Goal: Information Seeking & Learning: Find specific fact

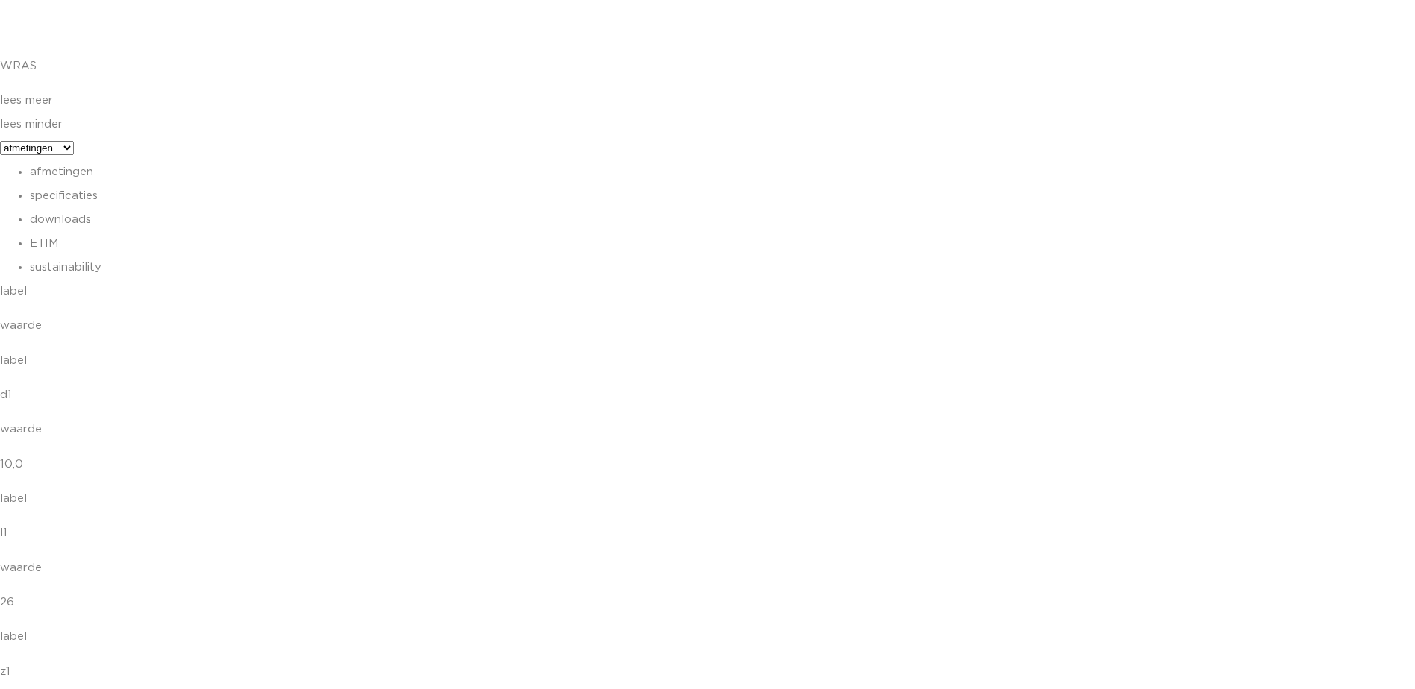
scroll to position [3952, 0]
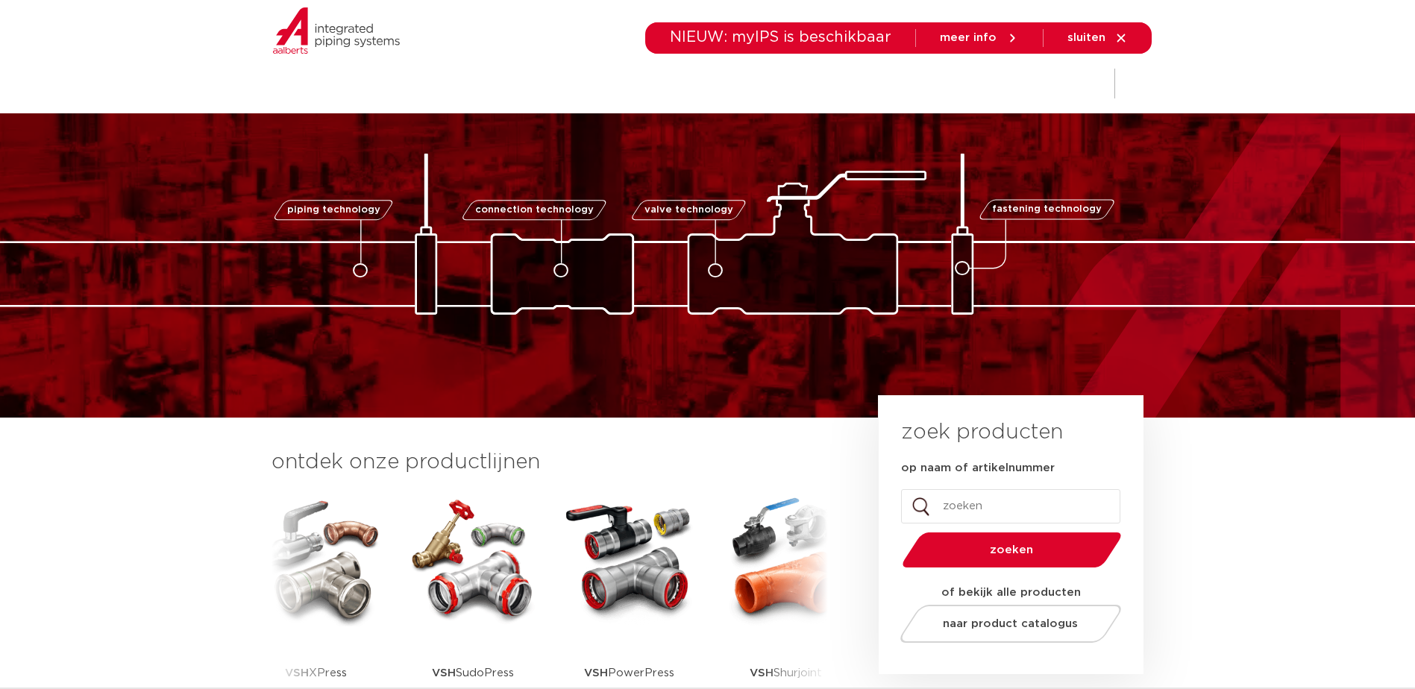
click at [1013, 512] on input "op naam of artikelnummer" at bounding box center [1010, 506] width 219 height 34
type input "b3802"
click at [896, 531] on button "zoeken" at bounding box center [1011, 550] width 231 height 38
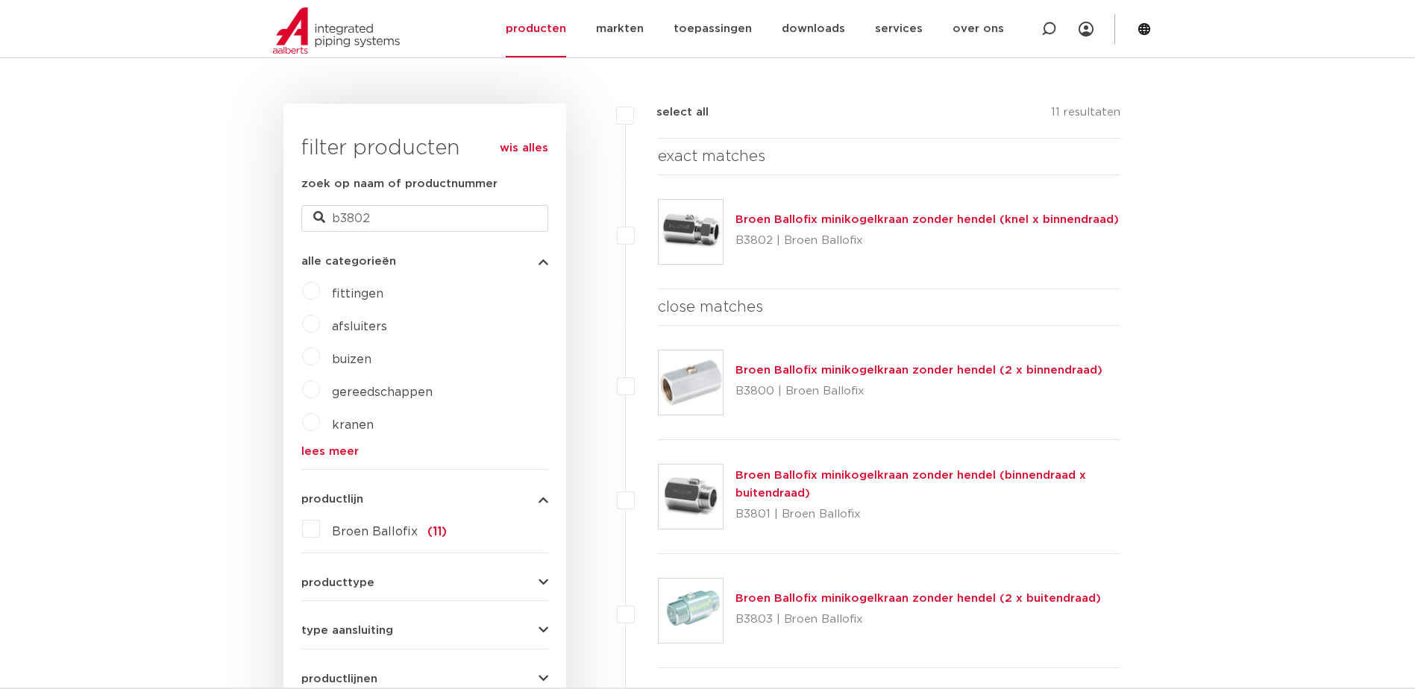
click at [884, 215] on link "Broen Ballofix minikogelkraan zonder hendel (knel x binnendraad)" at bounding box center [926, 219] width 383 height 11
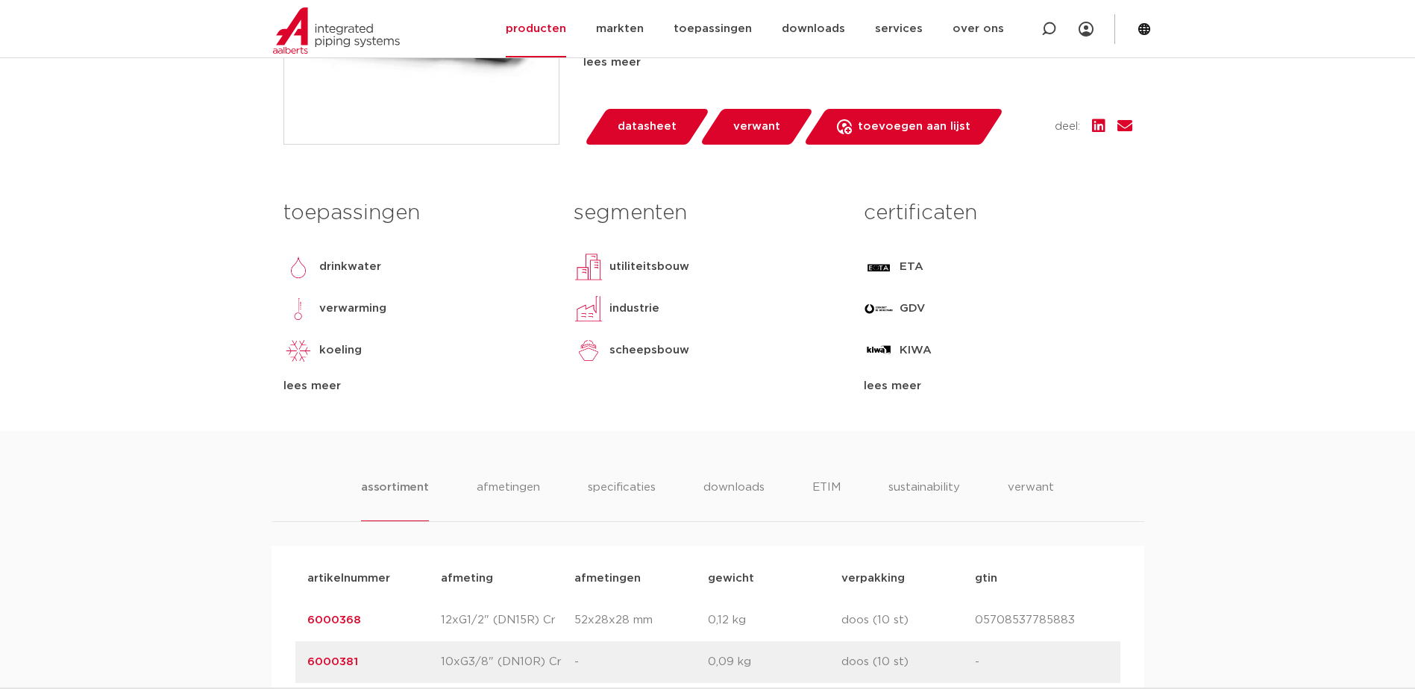
scroll to position [820, 0]
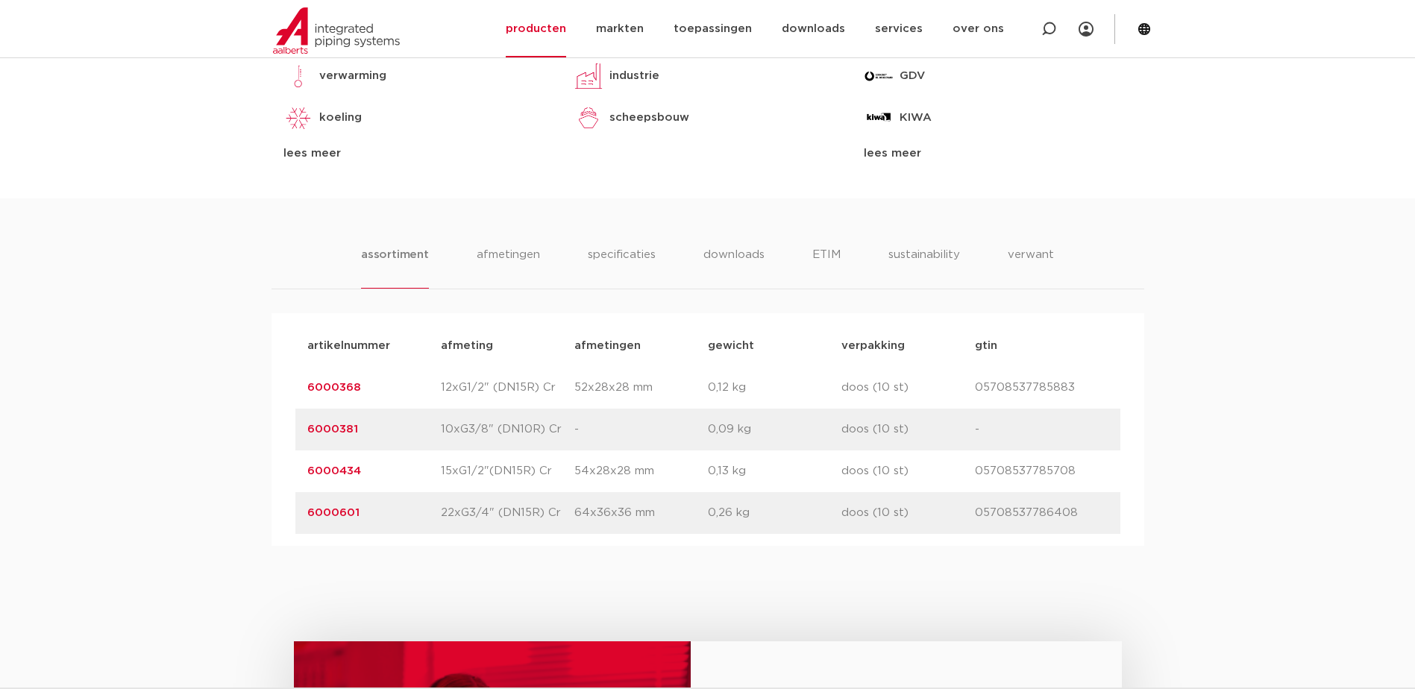
click at [319, 467] on link "6000434" at bounding box center [334, 470] width 54 height 11
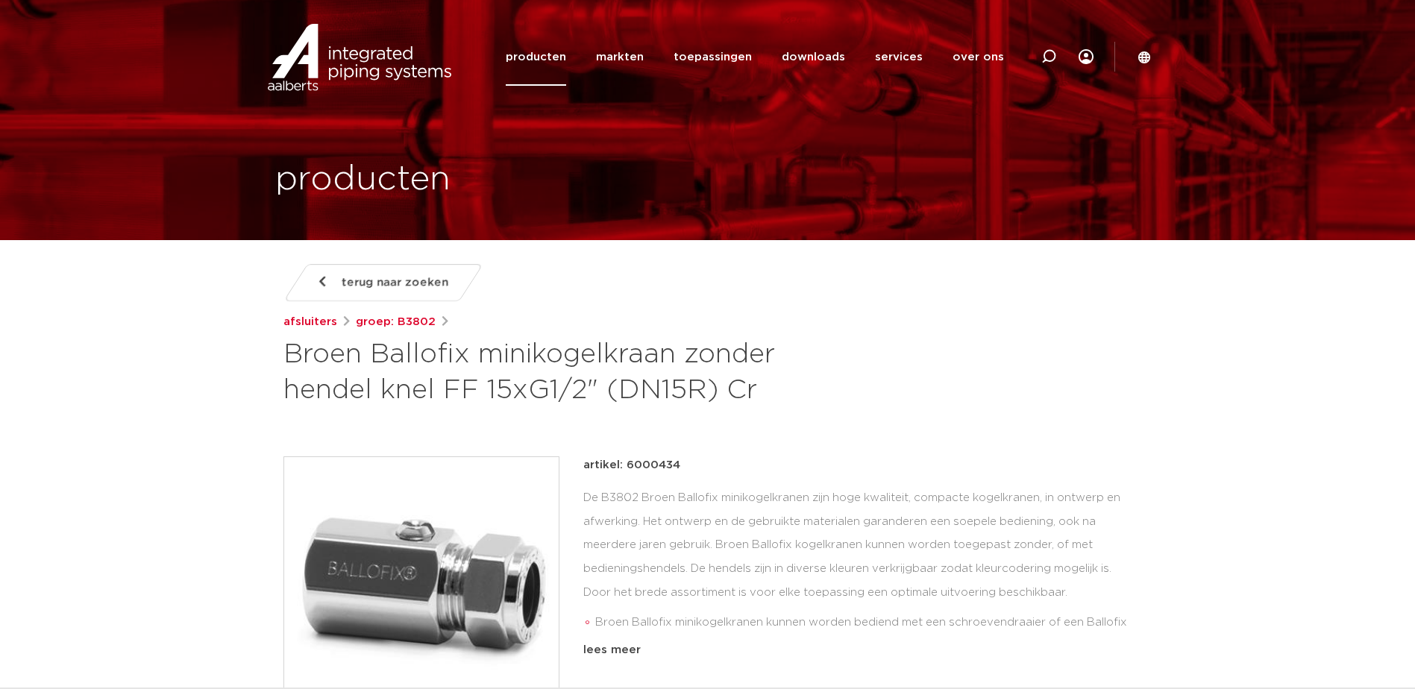
drag, startPoint x: 380, startPoint y: 282, endPoint x: 404, endPoint y: 271, distance: 26.7
click at [380, 282] on span "terug naar zoeken" at bounding box center [395, 283] width 107 height 24
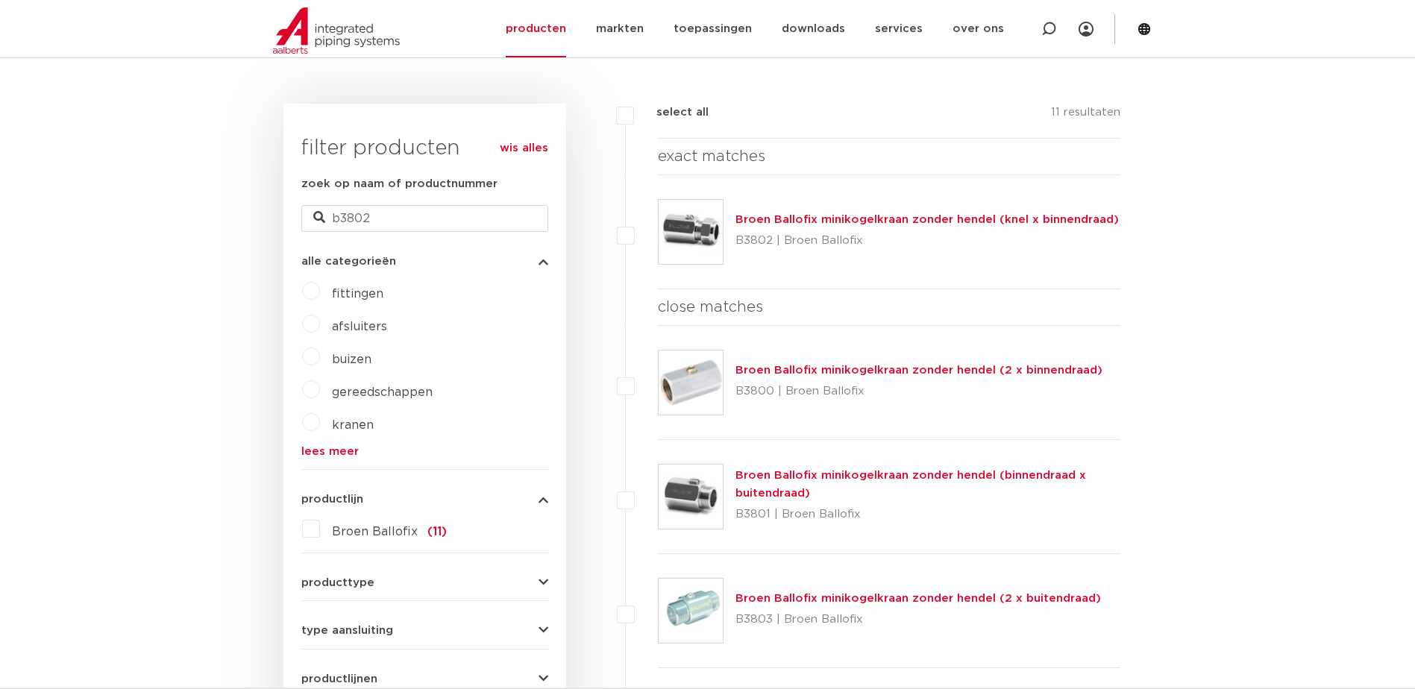
click at [843, 218] on link "Broen Ballofix minikogelkraan zonder hendel (knel x binnendraad)" at bounding box center [926, 219] width 383 height 11
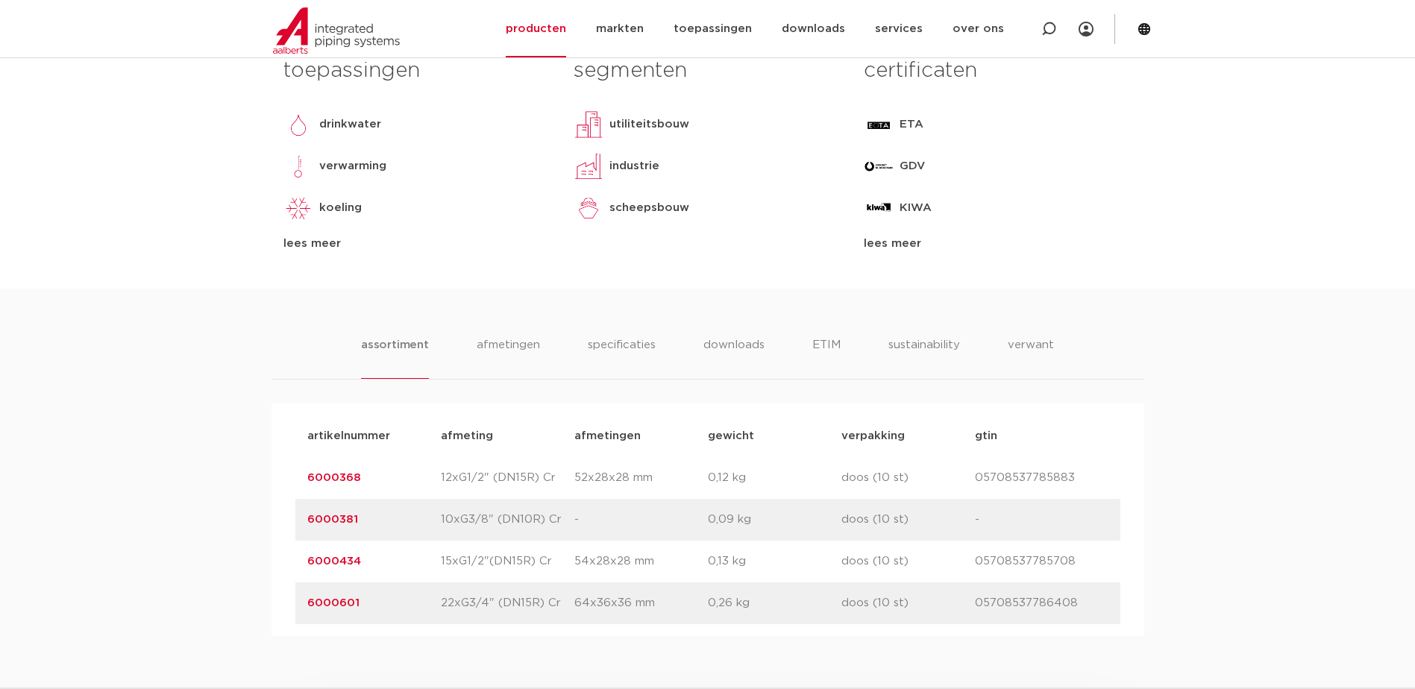
scroll to position [746, 0]
